Goal: Find specific page/section: Find specific page/section

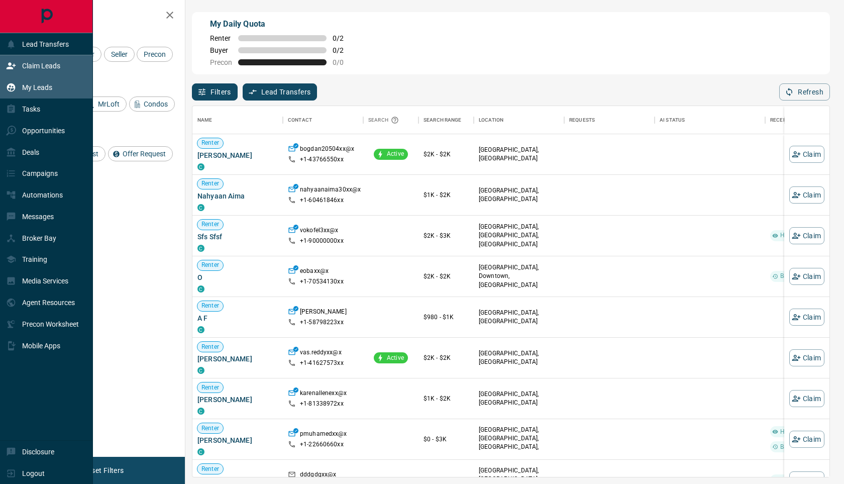
click at [17, 91] on div "My Leads" at bounding box center [29, 87] width 46 height 17
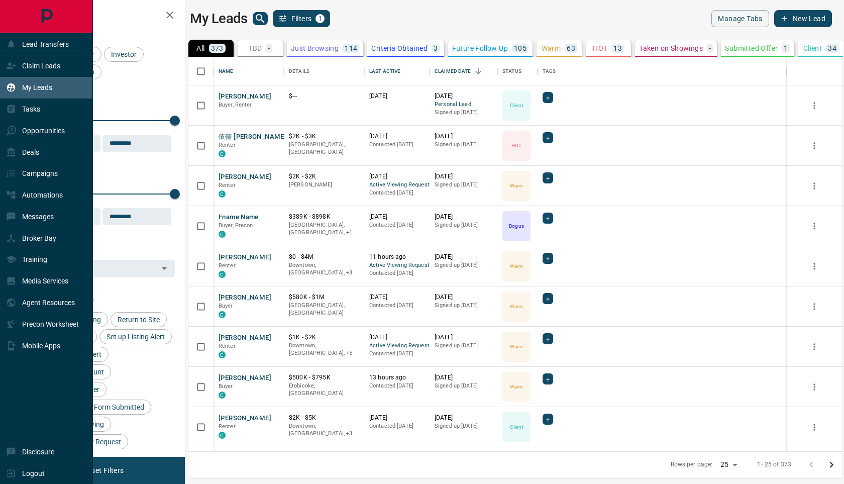
scroll to position [394, 654]
click at [12, 63] on icon at bounding box center [11, 66] width 10 height 10
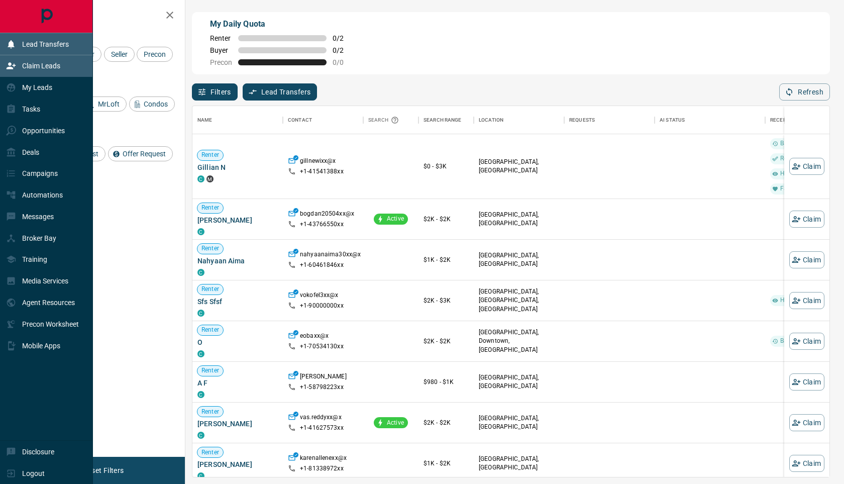
click at [43, 42] on p "Lead Transfers" at bounding box center [45, 44] width 47 height 8
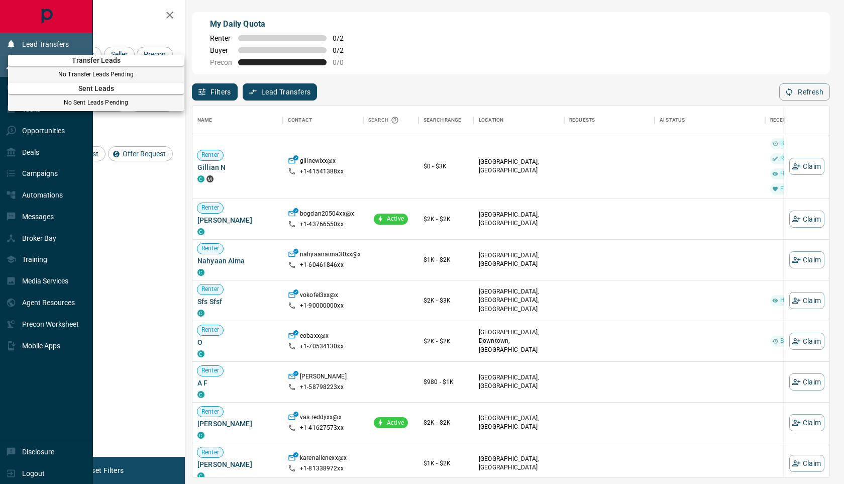
click at [43, 42] on div at bounding box center [422, 242] width 844 height 484
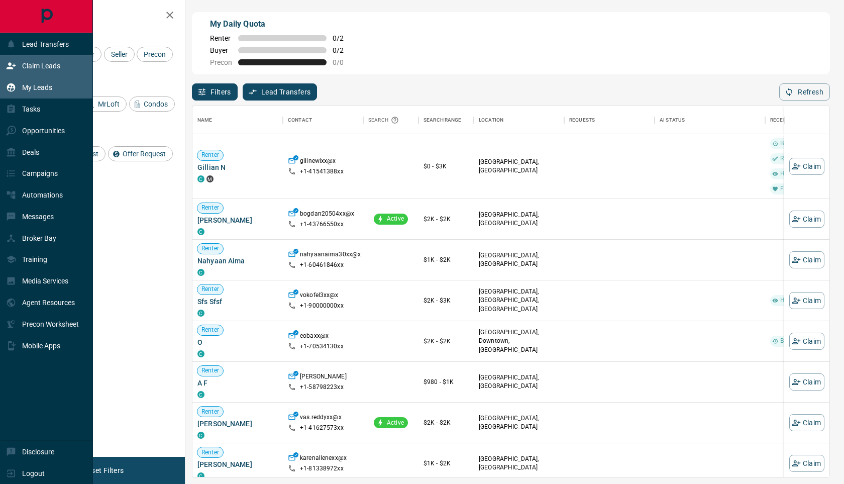
click at [37, 93] on div "My Leads" at bounding box center [29, 87] width 46 height 17
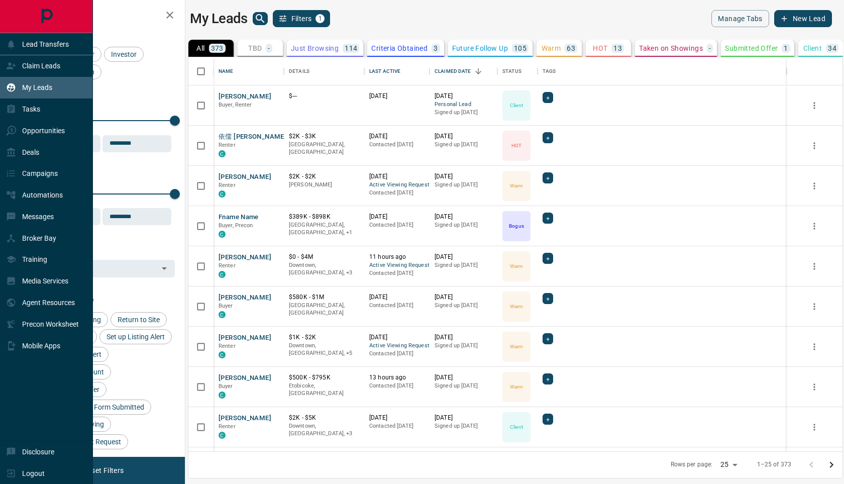
scroll to position [394, 654]
